Goal: Find specific page/section: Find specific page/section

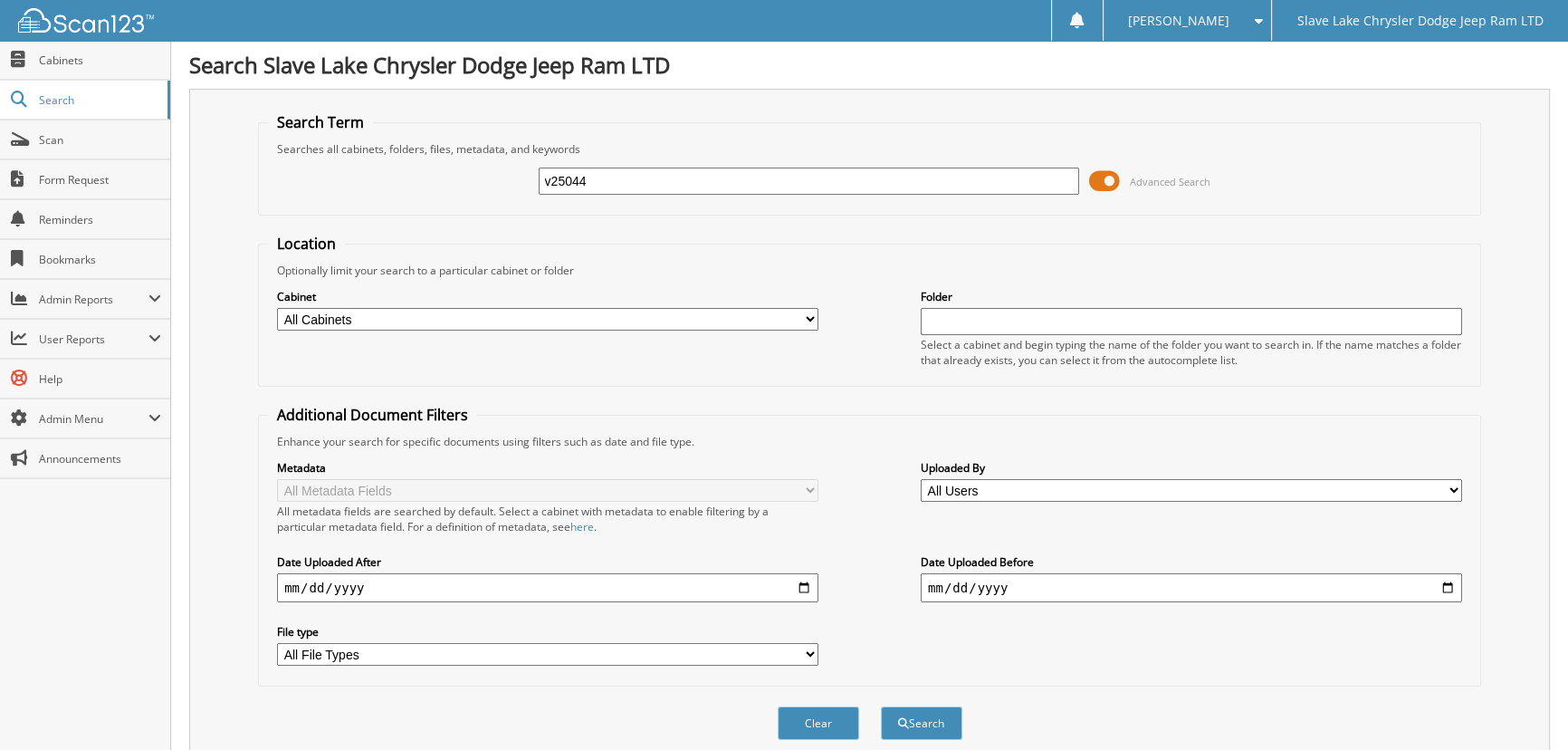
type input "v25044"
click at [881, 706] on button "Search" at bounding box center [921, 723] width 81 height 33
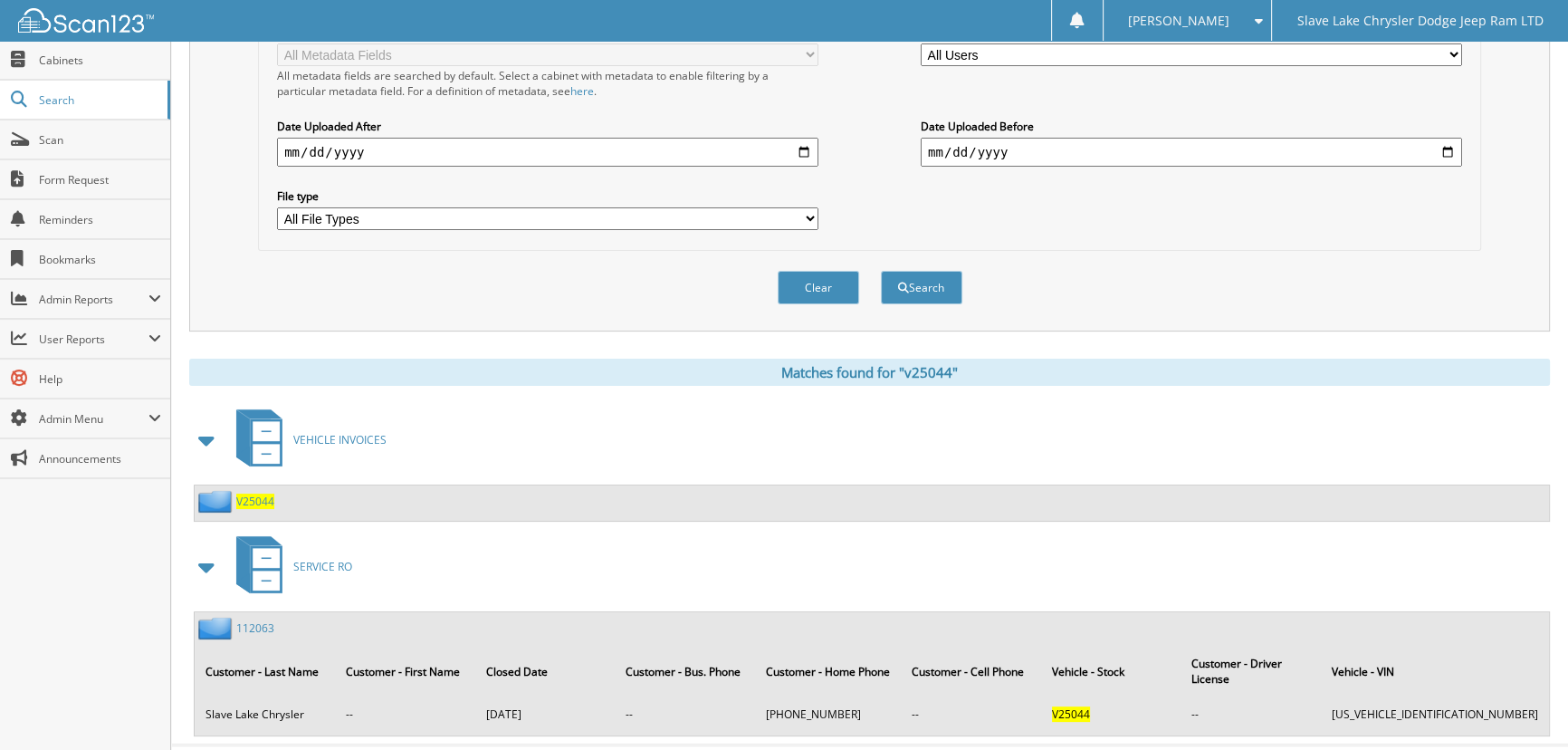
scroll to position [447, 0]
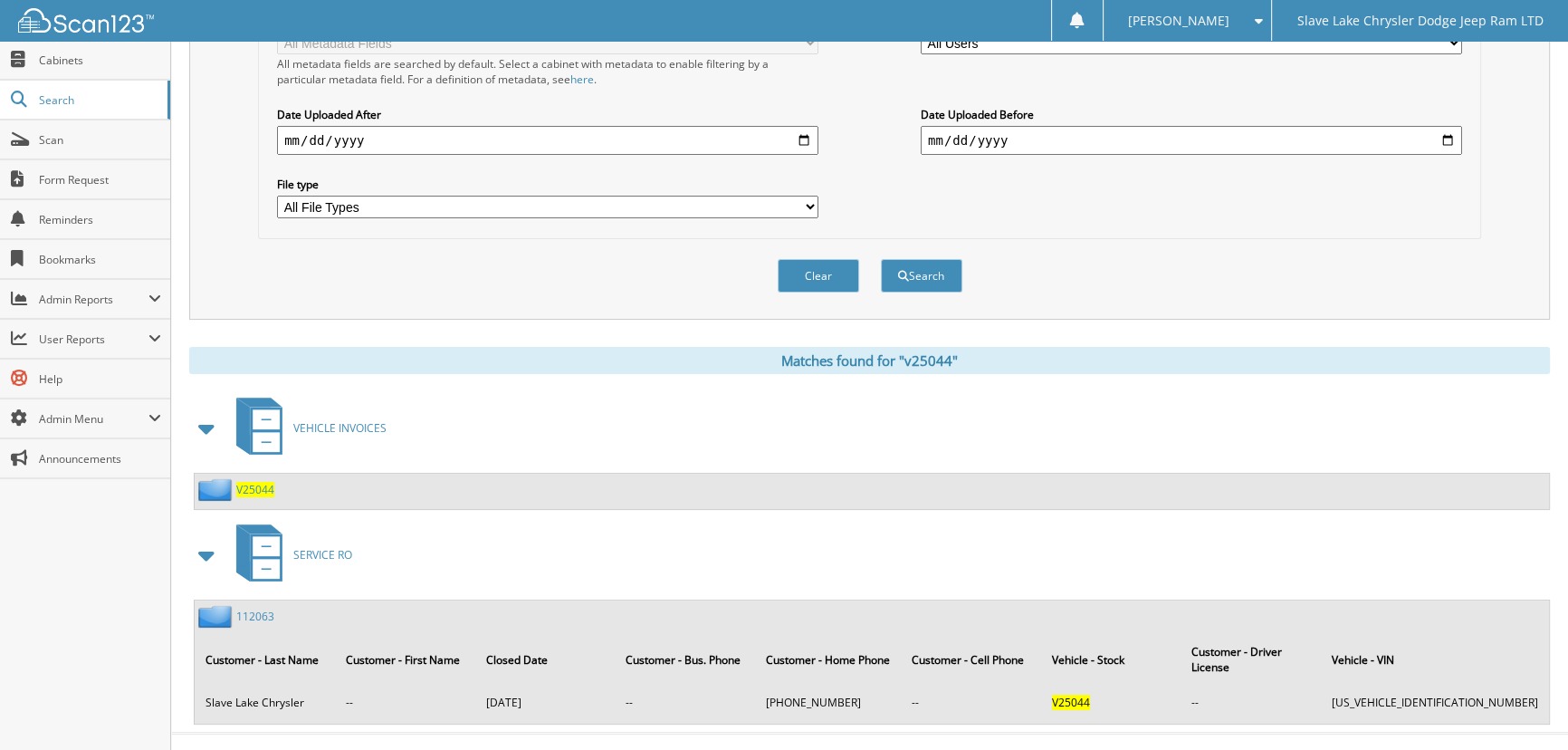
click at [255, 481] on span "V25044" at bounding box center [255, 489] width 38 height 16
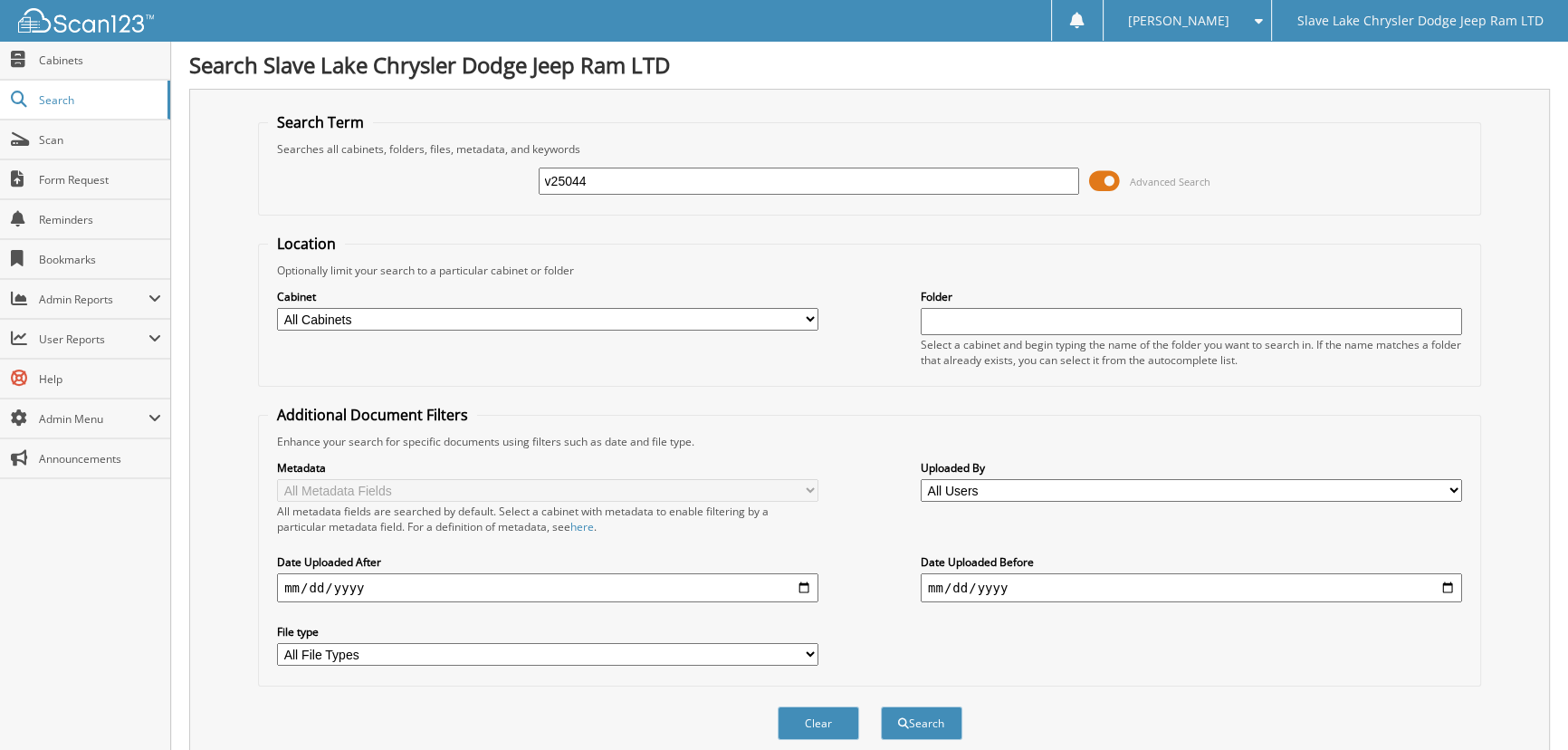
type input "v25044"
click at [881, 706] on button "Search" at bounding box center [921, 723] width 81 height 33
